Goal: Find contact information: Find contact information

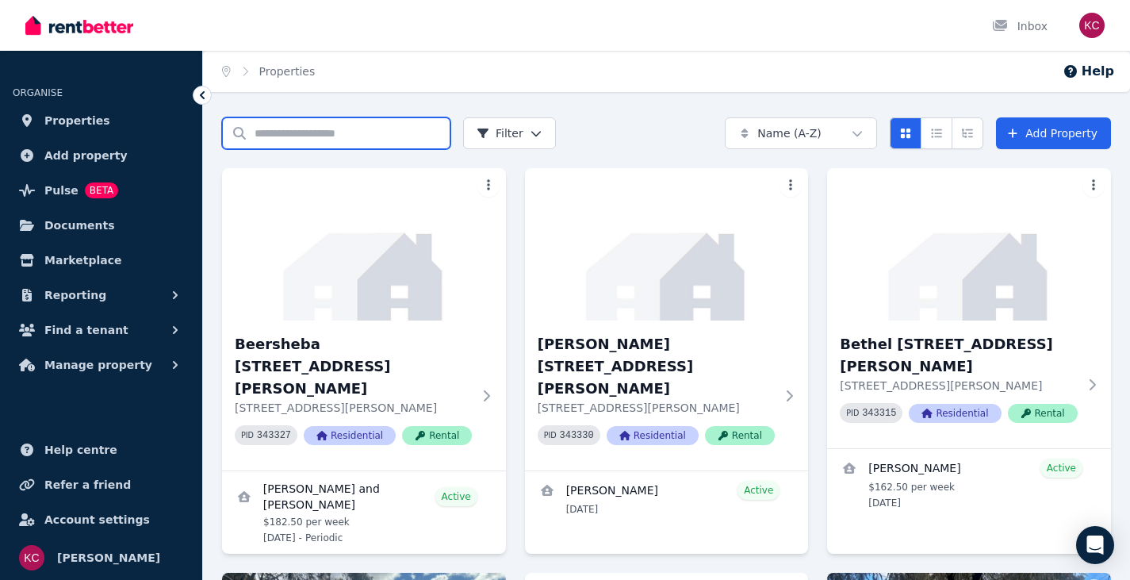
click at [311, 132] on input "Search properties" at bounding box center [336, 133] width 228 height 32
drag, startPoint x: 297, startPoint y: 144, endPoint x: 225, endPoint y: 132, distance: 73.1
click at [225, 132] on input "***" at bounding box center [336, 133] width 228 height 32
type input "*****"
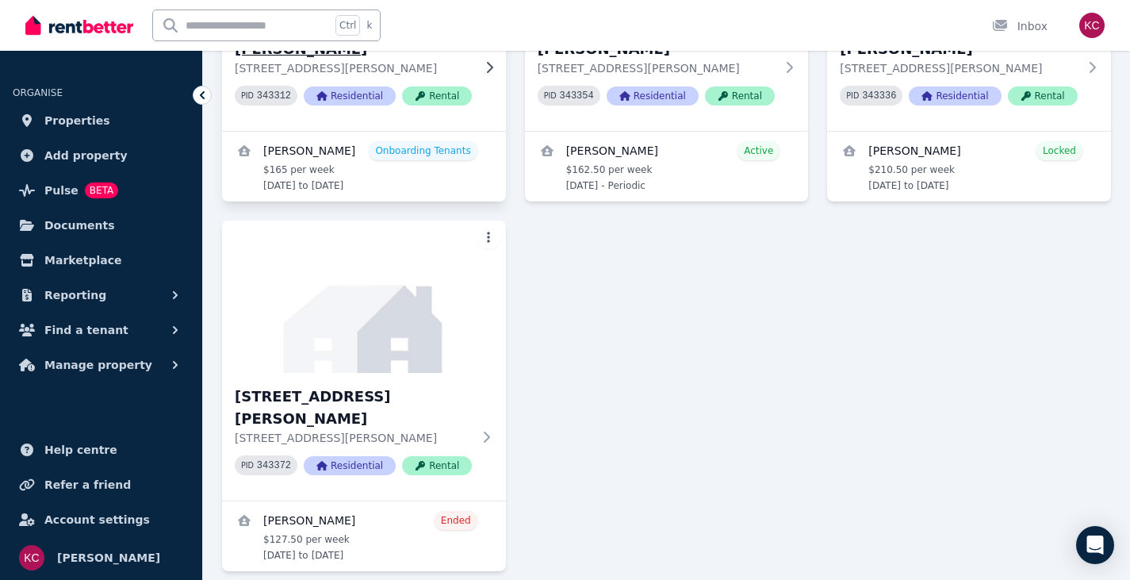
scroll to position [79, 0]
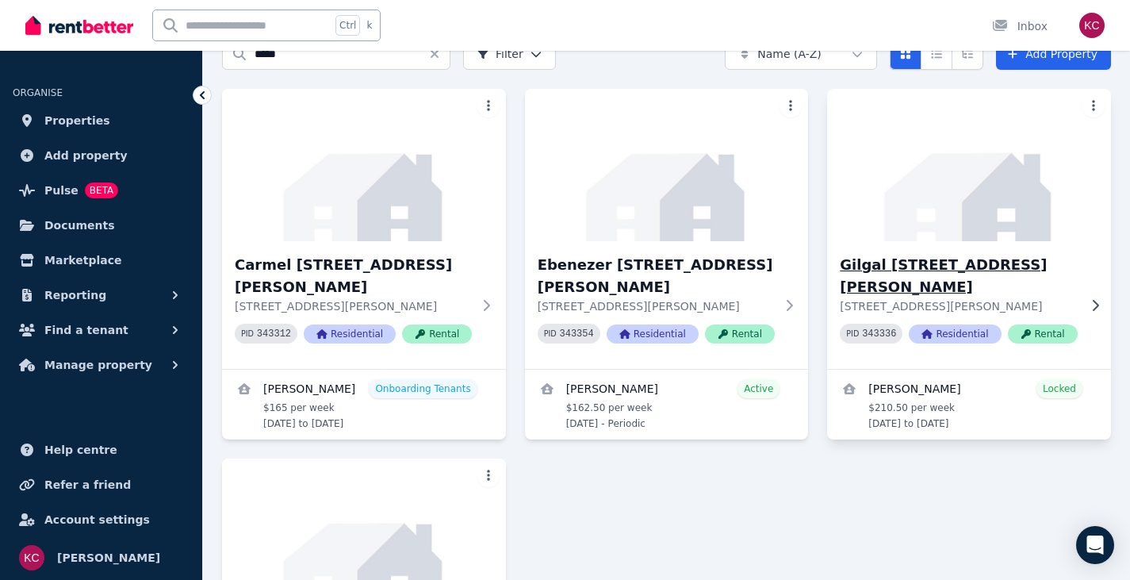
click at [881, 273] on h3 "Gilgal [STREET_ADDRESS][PERSON_NAME]" at bounding box center [958, 276] width 237 height 44
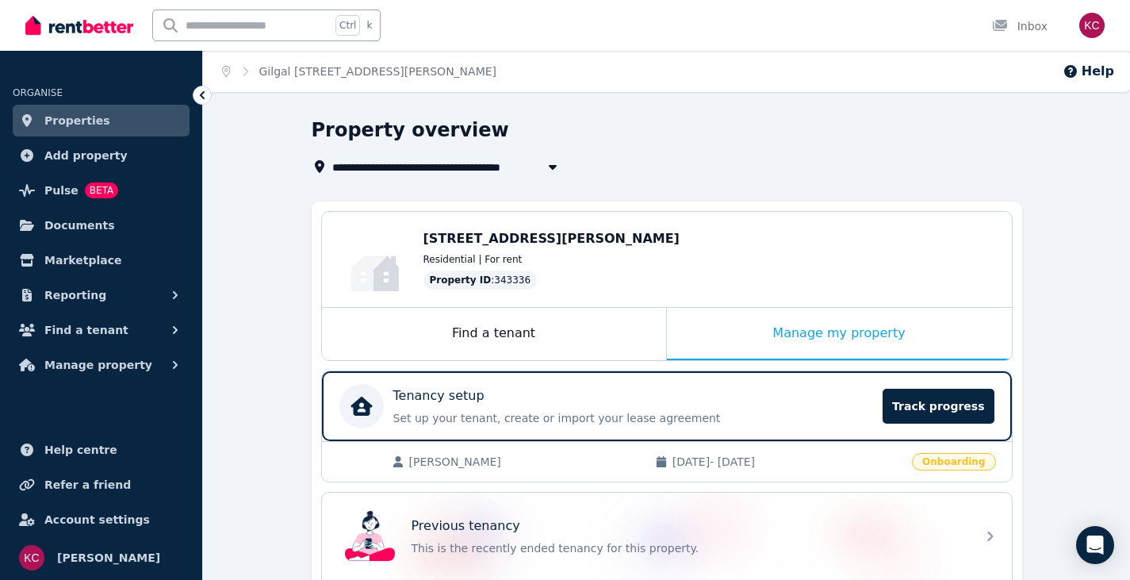
scroll to position [79, 0]
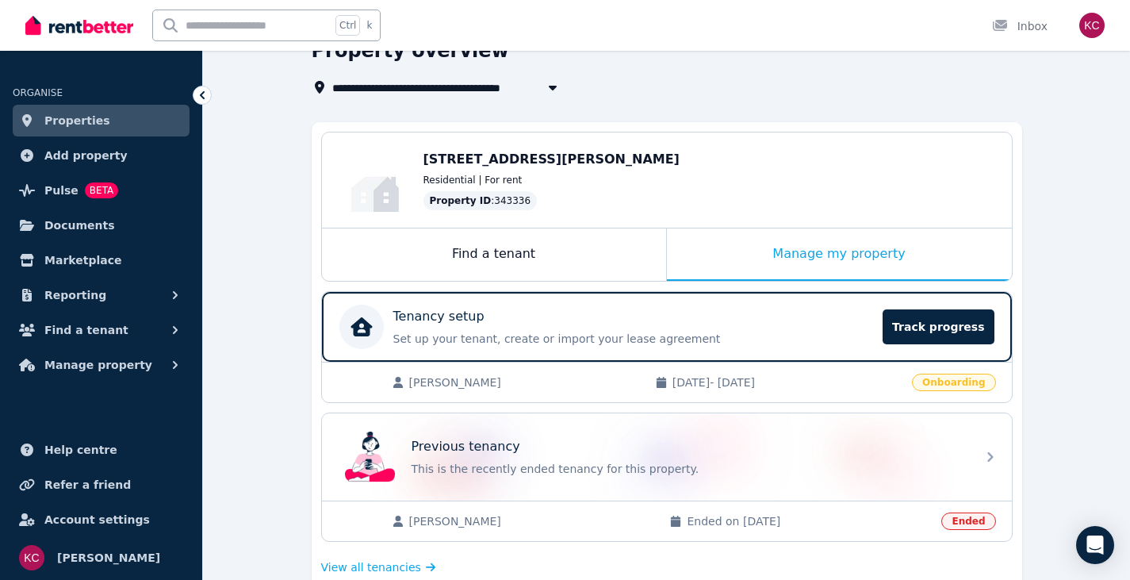
click at [944, 381] on span "Onboarding" at bounding box center [953, 381] width 83 height 17
click at [935, 331] on span "Track progress" at bounding box center [938, 326] width 111 height 35
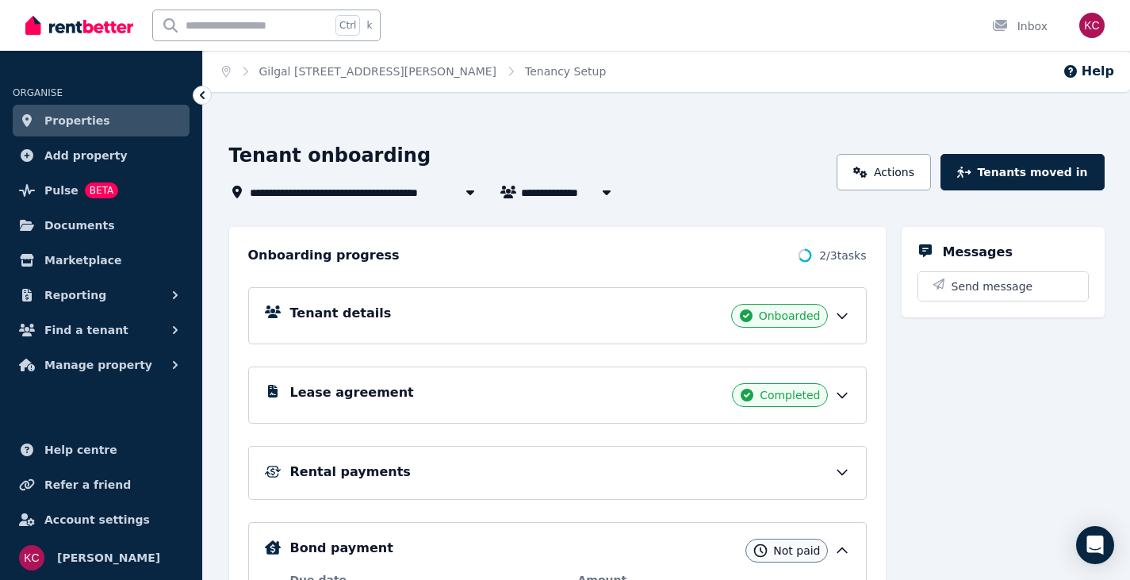
click at [843, 313] on icon at bounding box center [842, 316] width 16 height 16
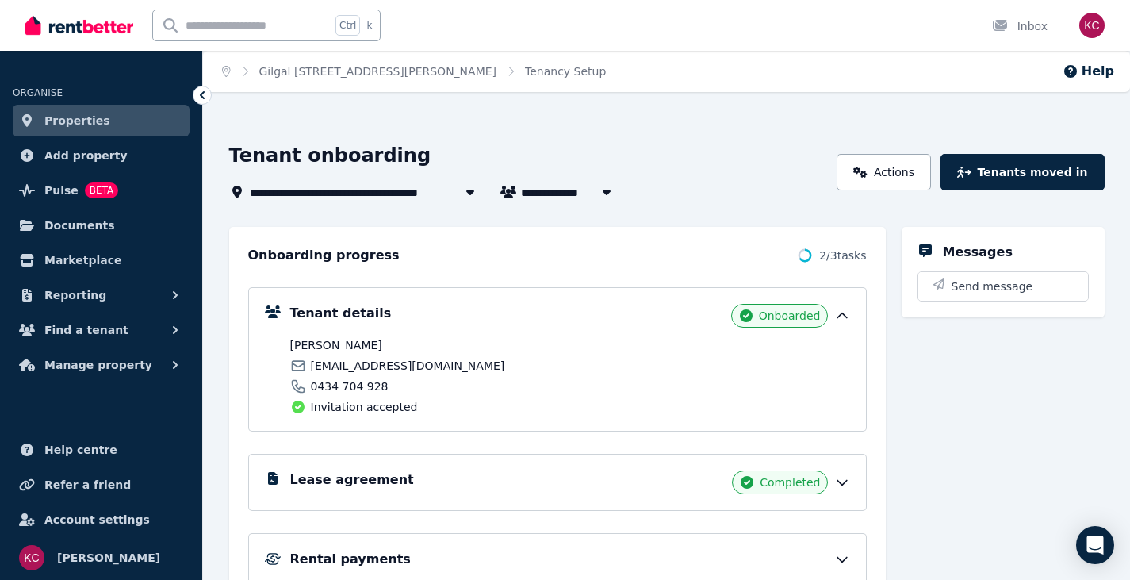
click at [842, 484] on icon at bounding box center [842, 483] width 10 height 5
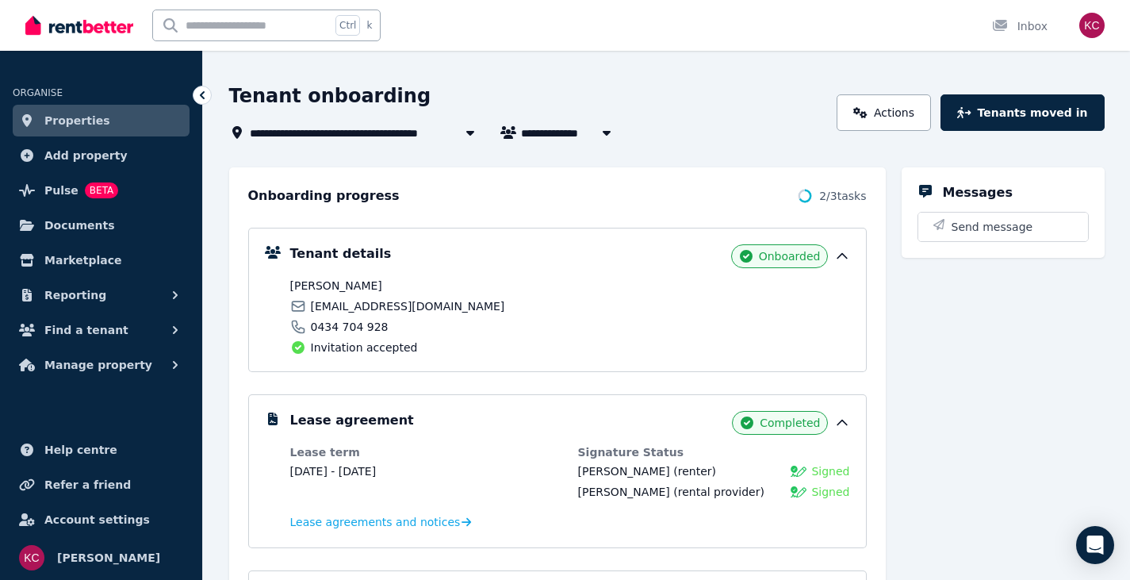
scroll to position [79, 0]
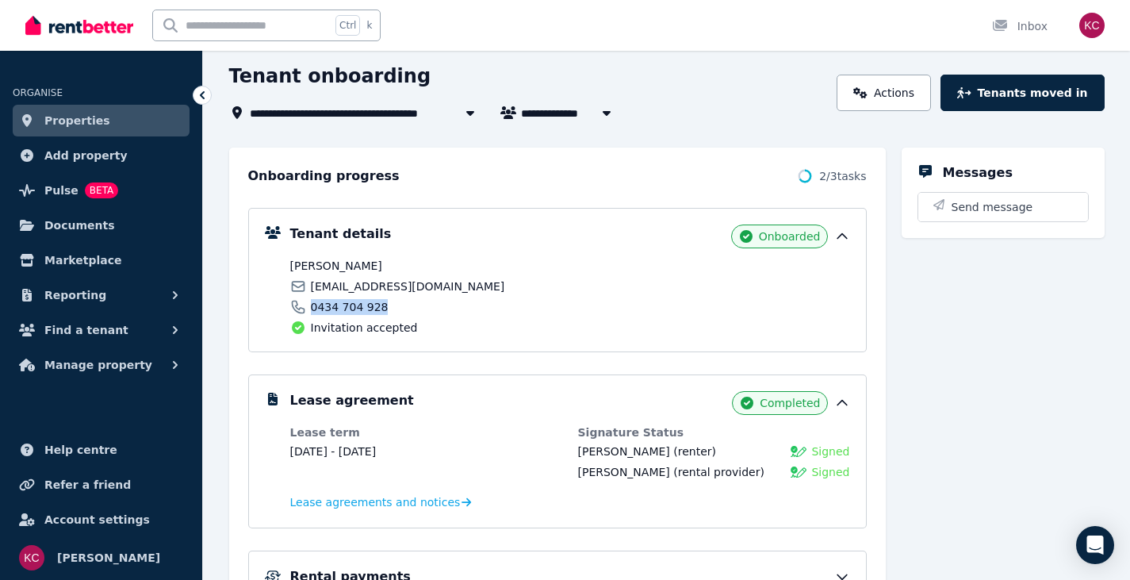
drag, startPoint x: 385, startPoint y: 299, endPoint x: 312, endPoint y: 309, distance: 73.7
click at [312, 309] on div "[PERSON_NAME] [EMAIL_ADDRESS][DOMAIN_NAME] 0434 704 928 Invitation accepted" at bounding box center [427, 297] width 275 height 78
copy span "0434 704 928"
drag, startPoint x: 431, startPoint y: 285, endPoint x: 309, endPoint y: 285, distance: 121.3
click at [309, 285] on div "[EMAIL_ADDRESS][DOMAIN_NAME]" at bounding box center [427, 286] width 275 height 16
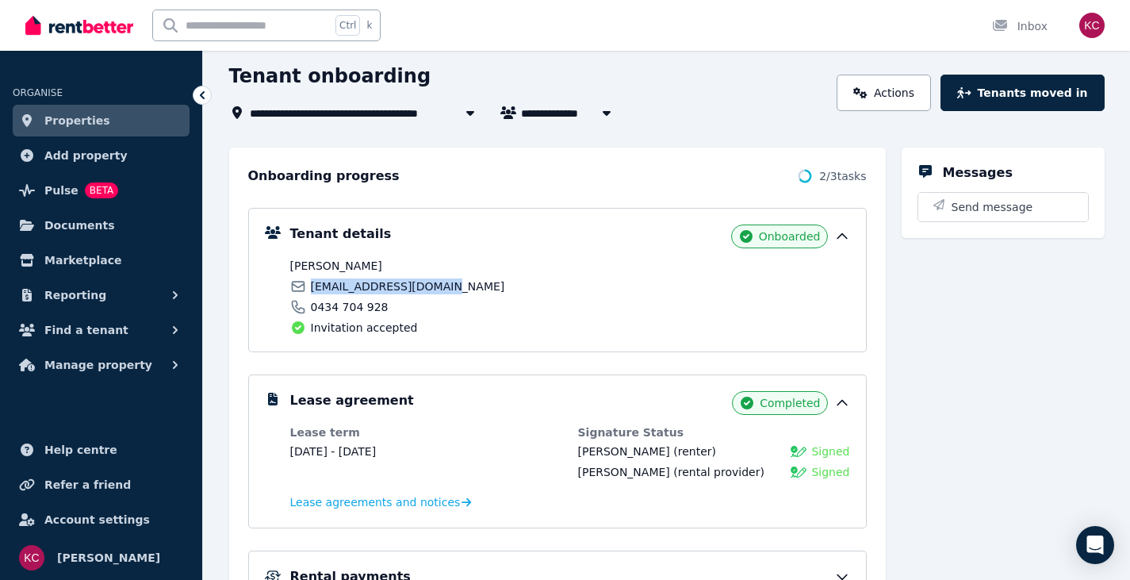
copy span "[EMAIL_ADDRESS][DOMAIN_NAME]"
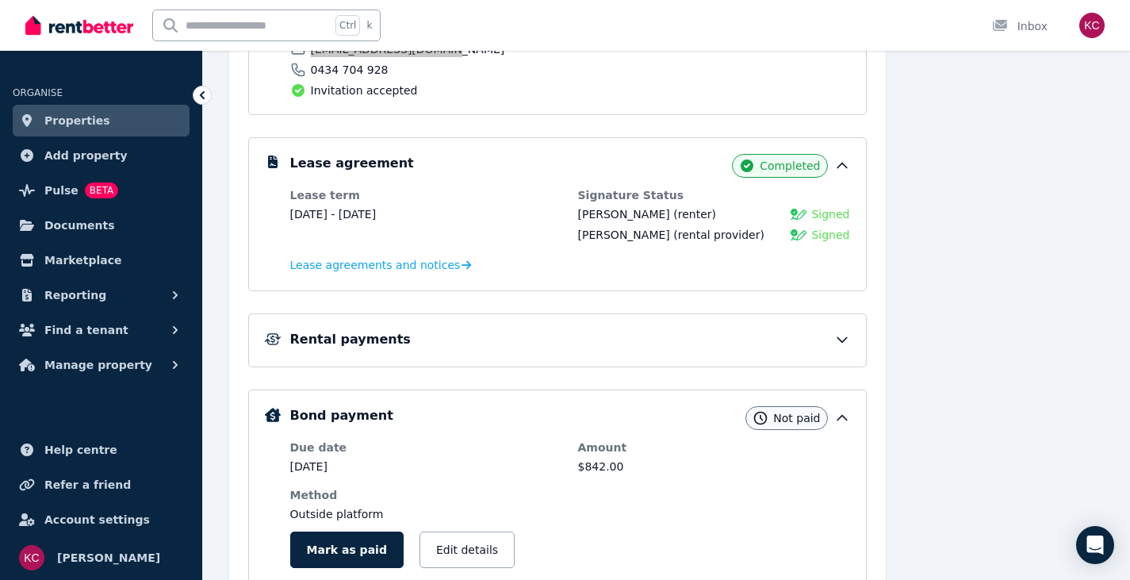
scroll to position [317, 0]
